Goal: Obtain resource: Download file/media

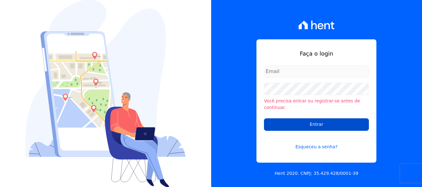
type input "[EMAIL_ADDRESS][DOMAIN_NAME]"
click at [311, 124] on input "Entrar" at bounding box center [316, 124] width 105 height 12
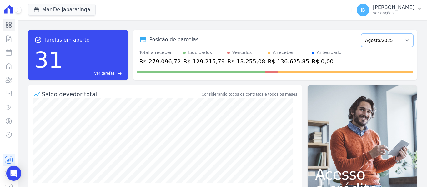
click at [403, 40] on select "Outubro/2020 Novembro/2020 Dezembro/2020 Janeiro/2021 Fevereiro/2021 Março/2021…" at bounding box center [387, 40] width 52 height 13
click at [420, 8] on icon "button" at bounding box center [419, 8] width 5 height 5
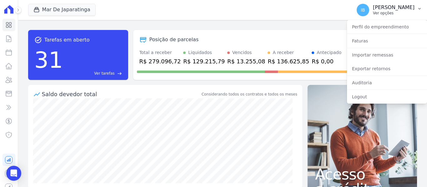
click at [415, 9] on button "IB Ieda Barbosa Ver opções" at bounding box center [389, 9] width 75 height 17
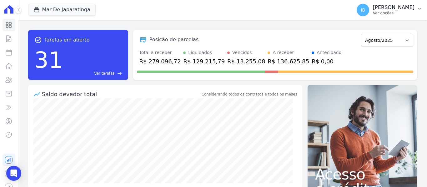
click at [419, 8] on icon "button" at bounding box center [419, 8] width 5 height 5
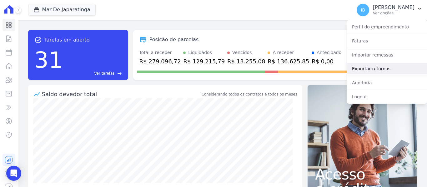
click at [376, 69] on link "Exportar retornos" at bounding box center [387, 68] width 80 height 11
